Goal: Information Seeking & Learning: Learn about a topic

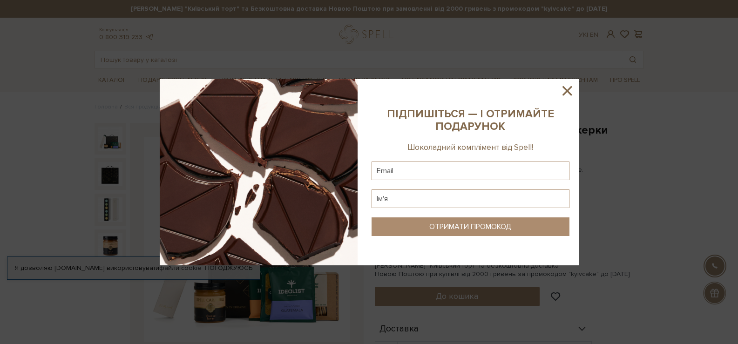
click at [567, 90] on icon at bounding box center [567, 90] width 9 height 9
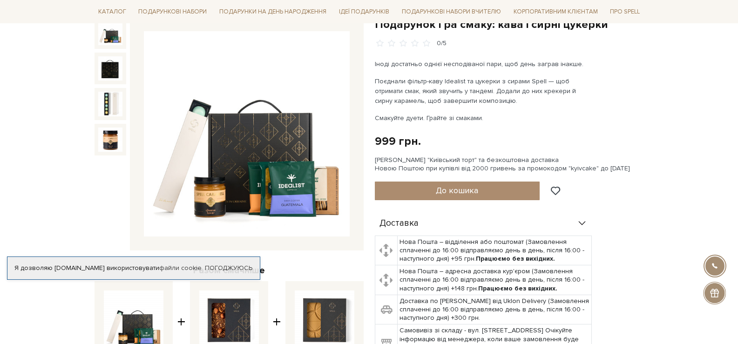
scroll to position [140, 0]
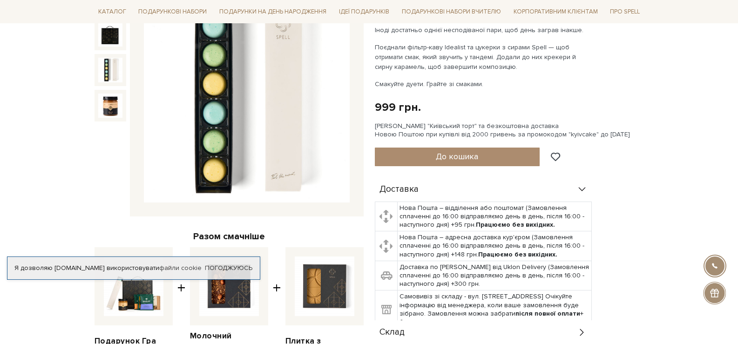
click at [109, 68] on img at bounding box center [110, 70] width 24 height 24
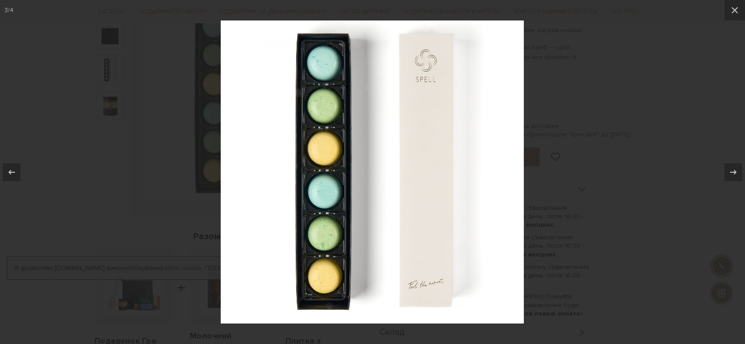
click at [474, 154] on img at bounding box center [372, 171] width 303 height 303
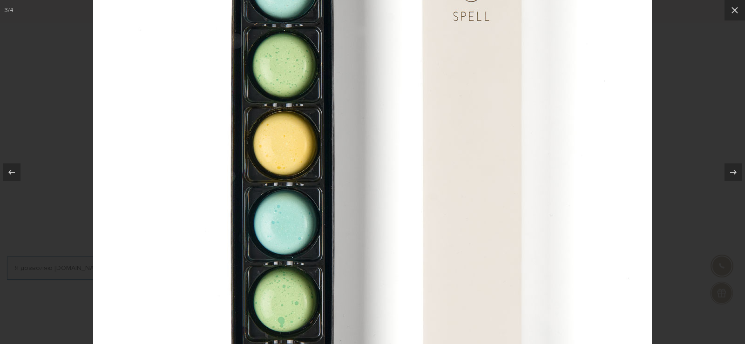
click at [474, 154] on img at bounding box center [372, 187] width 559 height 559
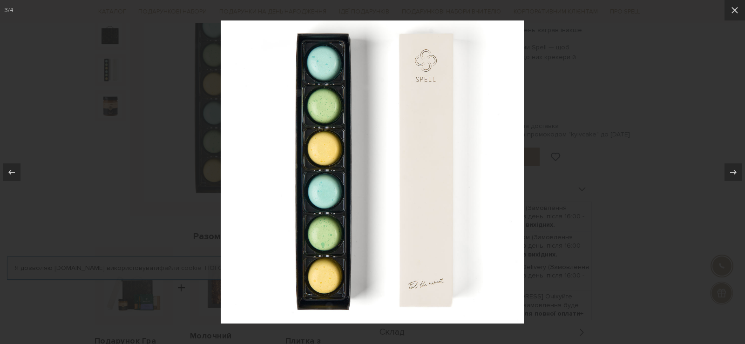
click at [606, 155] on div at bounding box center [372, 172] width 745 height 344
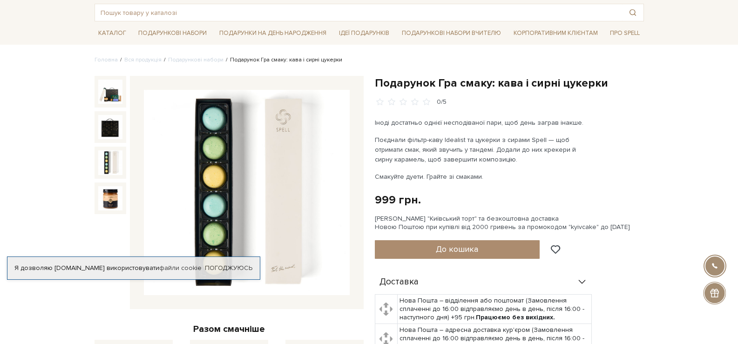
scroll to position [47, 0]
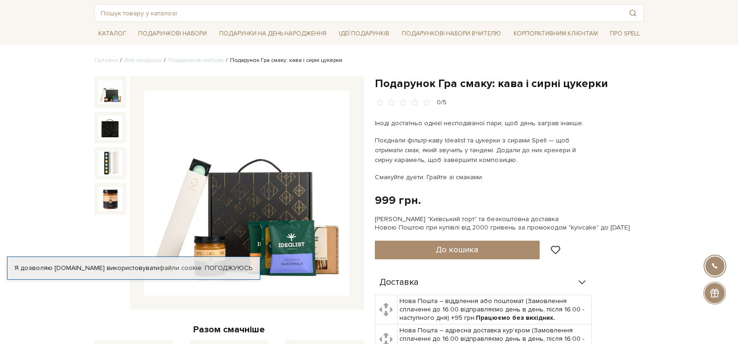
click at [109, 98] on img at bounding box center [110, 92] width 24 height 24
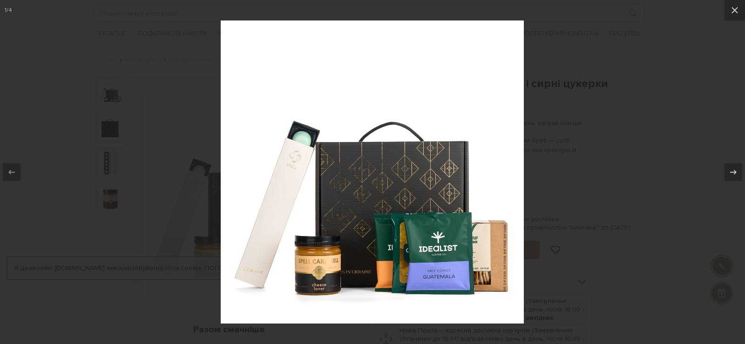
click at [109, 98] on div at bounding box center [372, 172] width 745 height 344
